Goal: Register for event/course

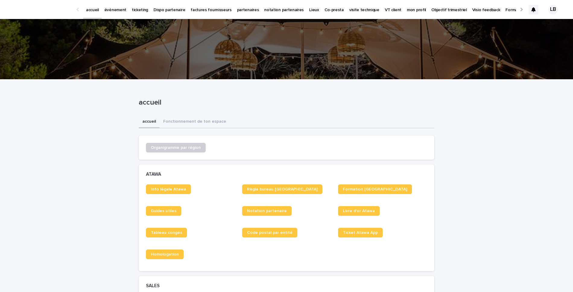
click at [112, 13] on link "événement" at bounding box center [115, 9] width 27 height 19
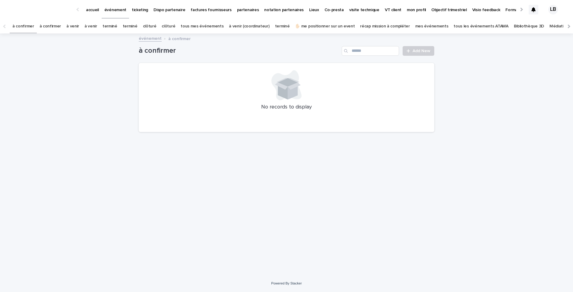
click at [454, 24] on link "tous les événements ATAWA" at bounding box center [481, 26] width 55 height 14
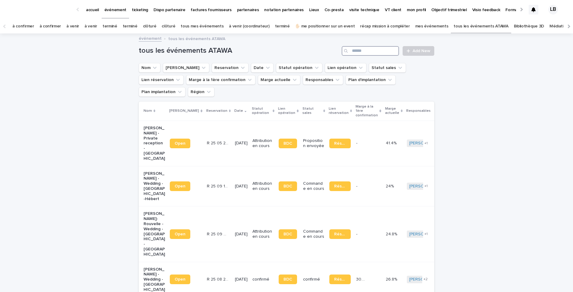
click at [370, 52] on input "Search" at bounding box center [370, 51] width 57 height 10
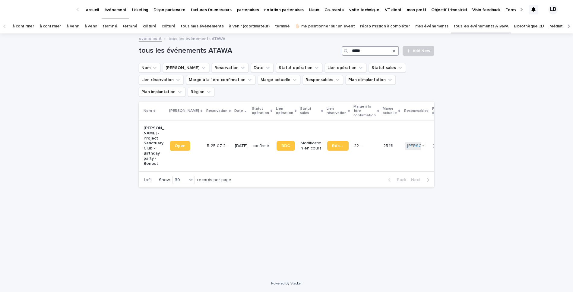
type input "*****"
click at [233, 135] on td "[DATE]" at bounding box center [242, 146] width 18 height 50
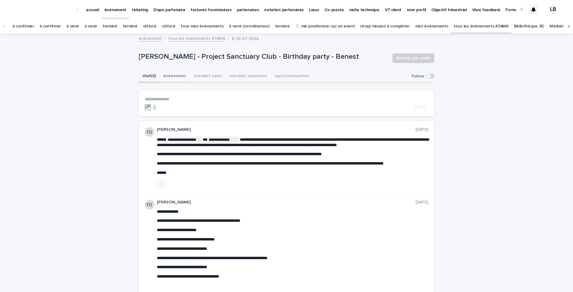
click at [182, 76] on button "événement" at bounding box center [175, 76] width 30 height 13
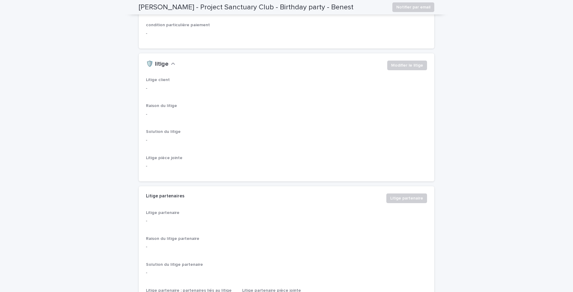
scroll to position [1291, 0]
